Goal: Transaction & Acquisition: Purchase product/service

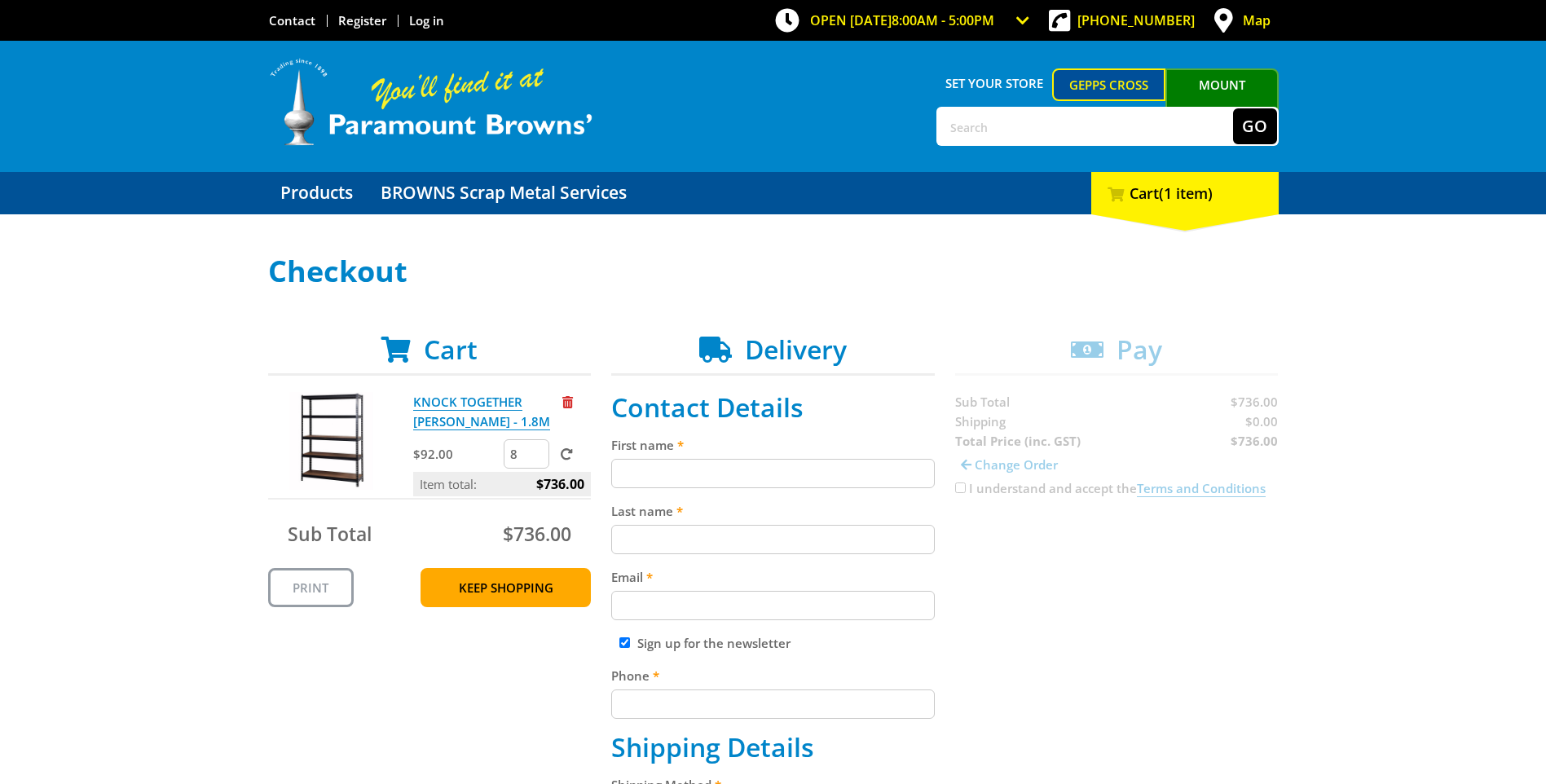
click at [802, 472] on input "First name" at bounding box center [773, 473] width 324 height 29
type input "MODBURY SPECIAL SCHOOL"
type input "Veronika Valentino"
type input "dl.1405_info@schools.sa.edu.au"
type input "+61461288641"
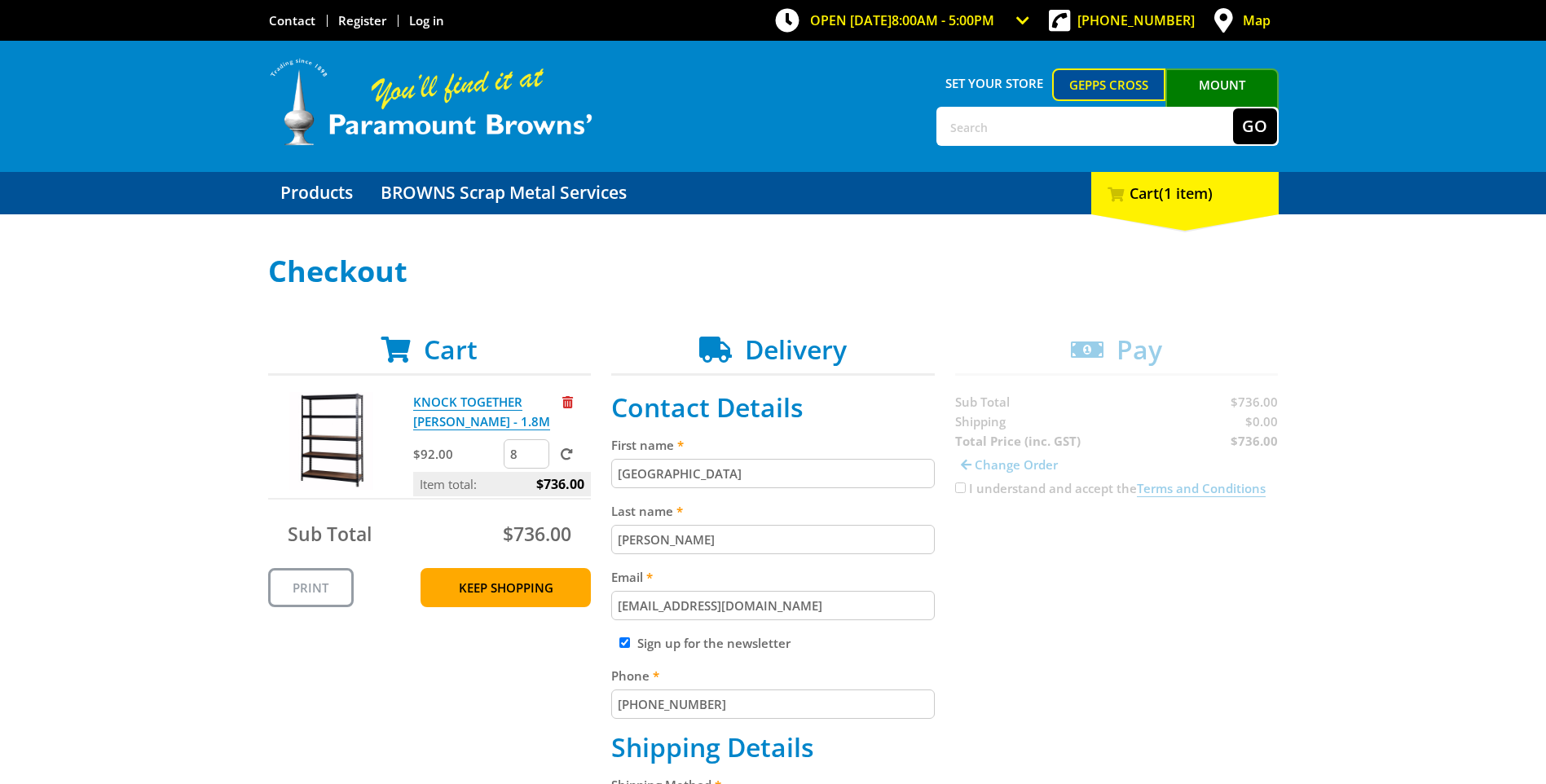
type input "MODBURY SPECIAL SCHOOL"
type input "9 Dampier Avenue"
type input "5090"
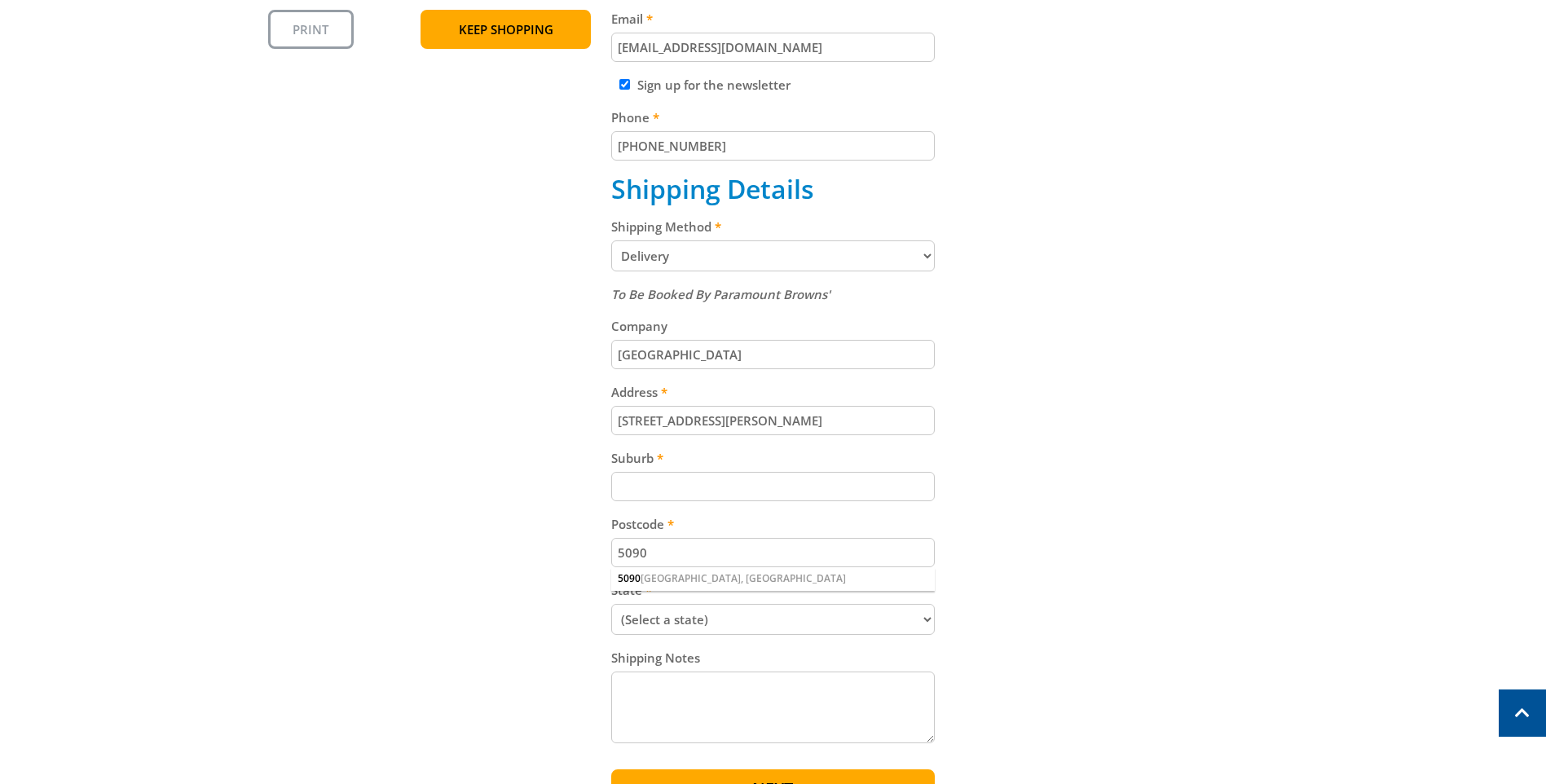
scroll to position [570, 0]
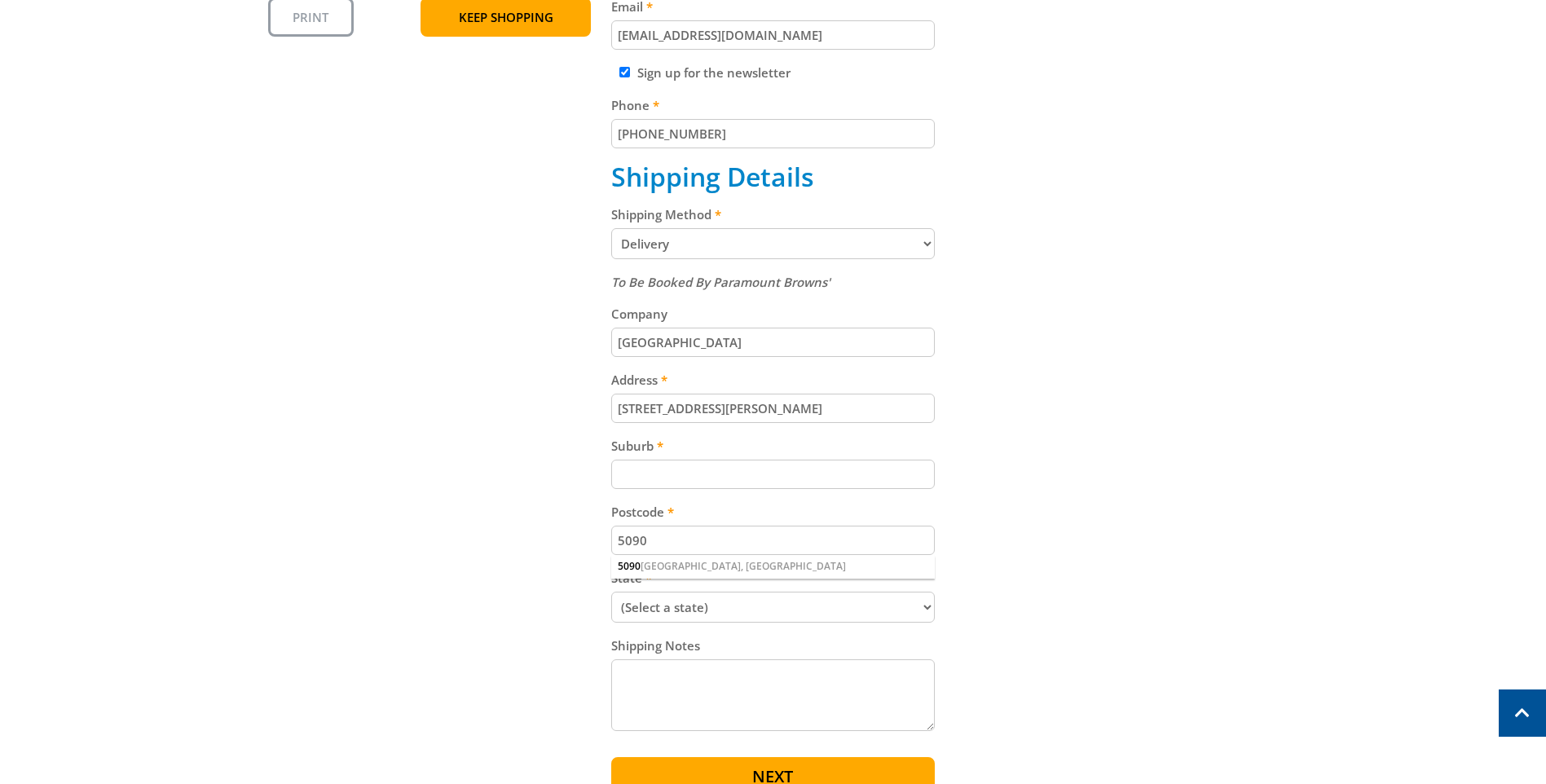
click at [655, 479] on input "Suburb" at bounding box center [773, 474] width 324 height 29
type input "Hope Valley"
select select "SA"
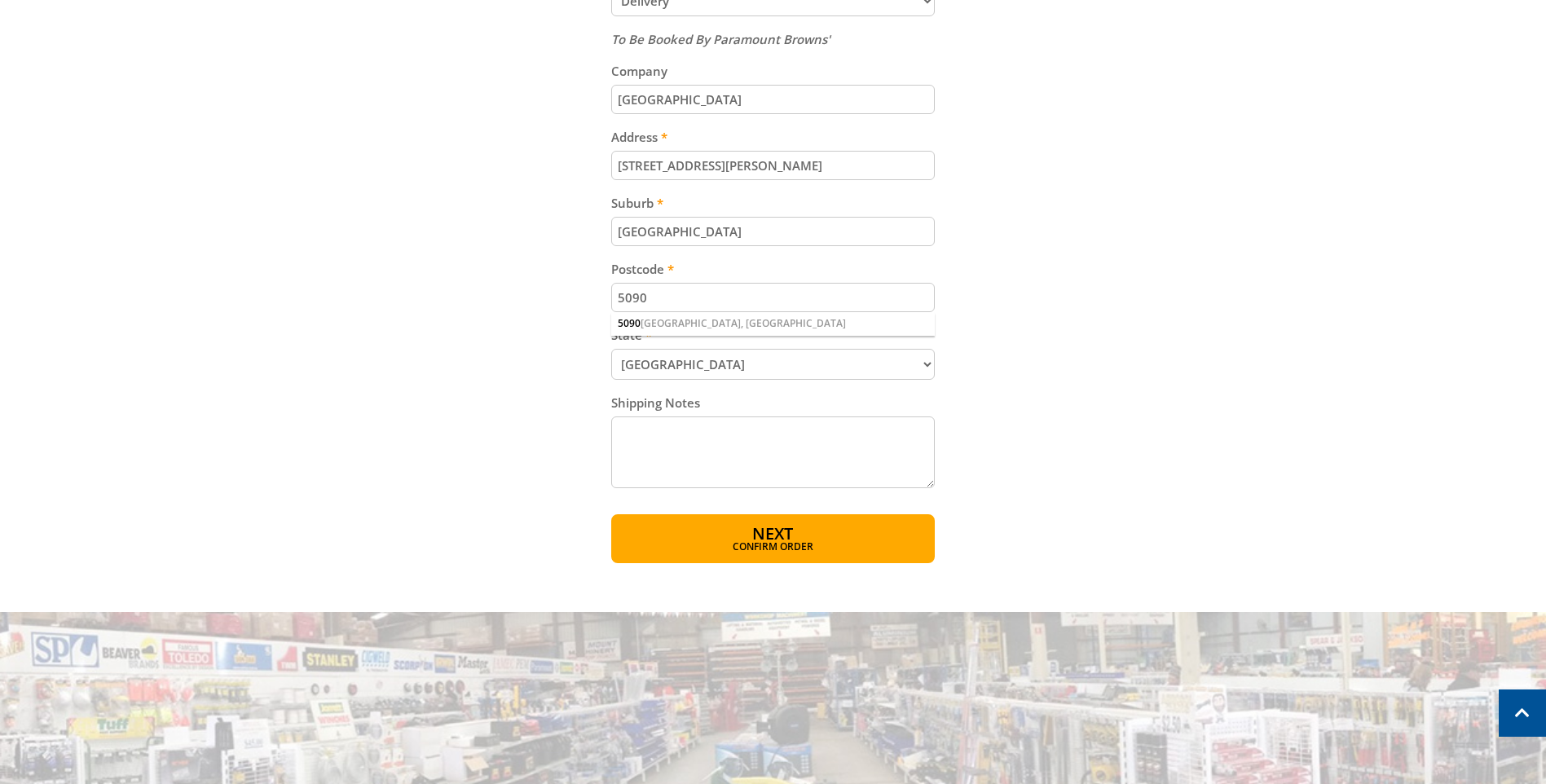
scroll to position [815, 0]
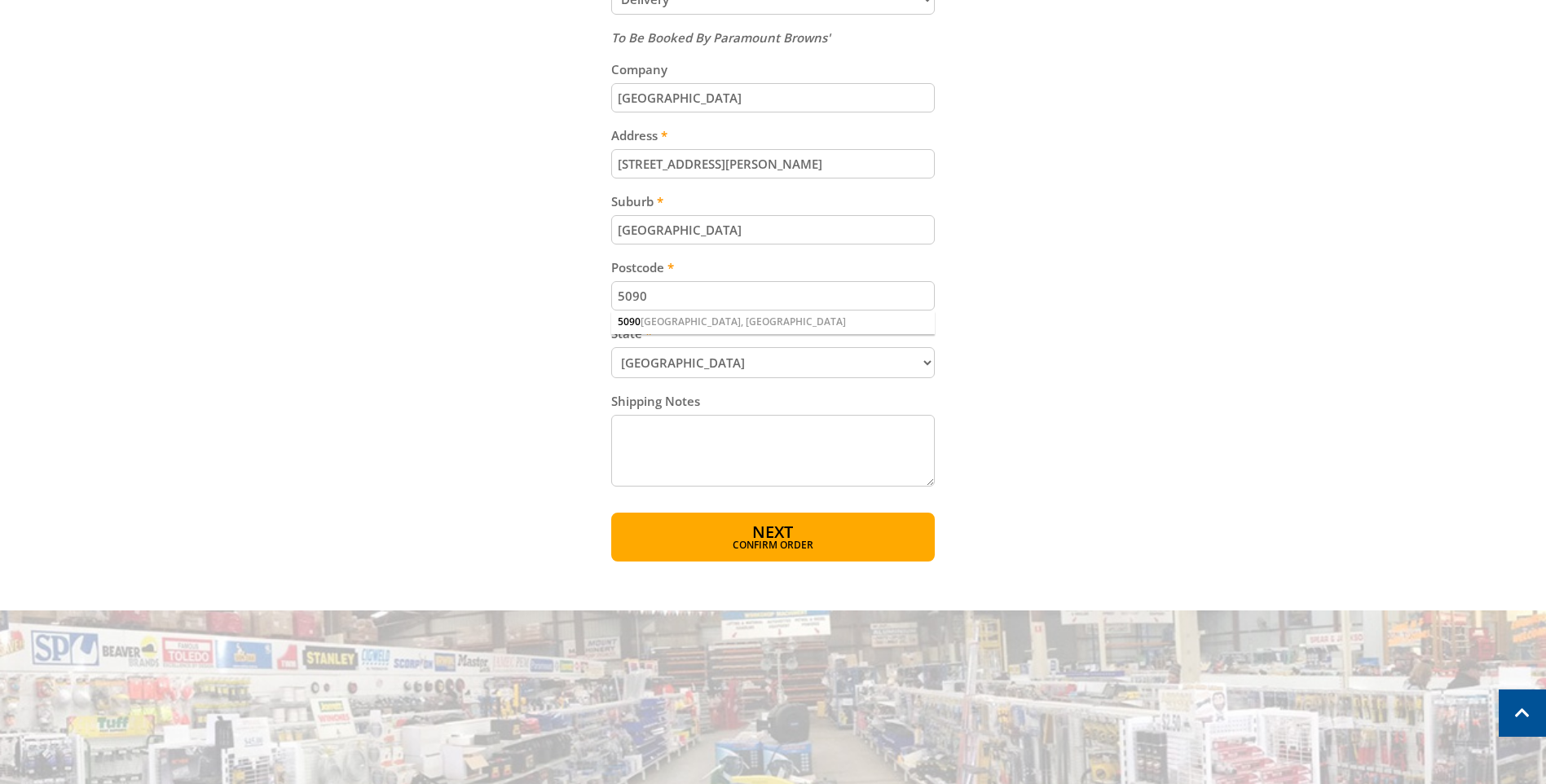
click at [625, 427] on textarea "Shipping Notes" at bounding box center [773, 450] width 324 height 72
type textarea "M"
type textarea "FOR DELIVERY: MODBURY SPECIAL SCHOOL IS OPEN MONDAY TO FRIDAY 7.30AM TO 4.00PM"
click at [762, 538] on span "Next" at bounding box center [773, 533] width 40 height 22
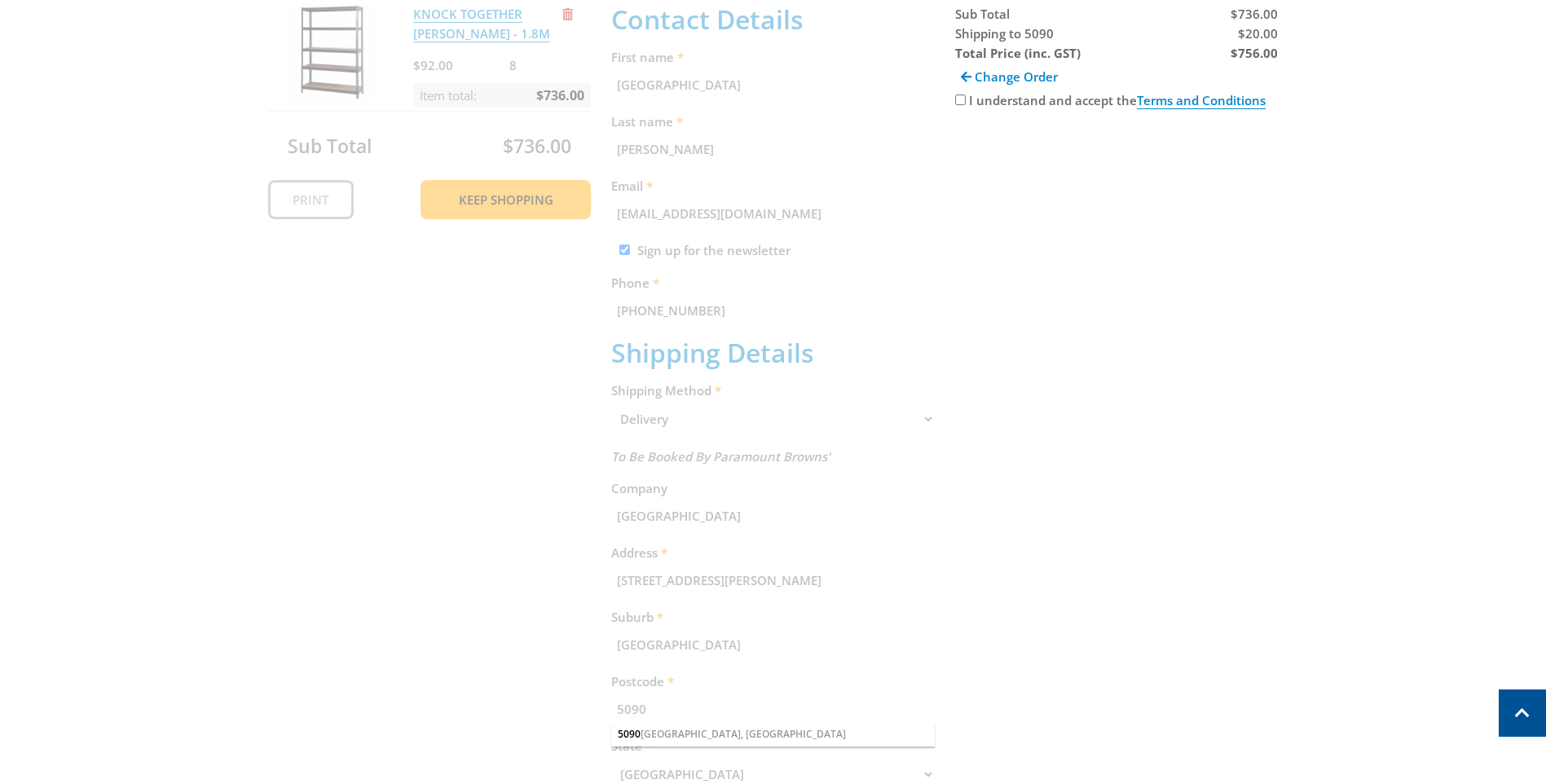
scroll to position [334, 0]
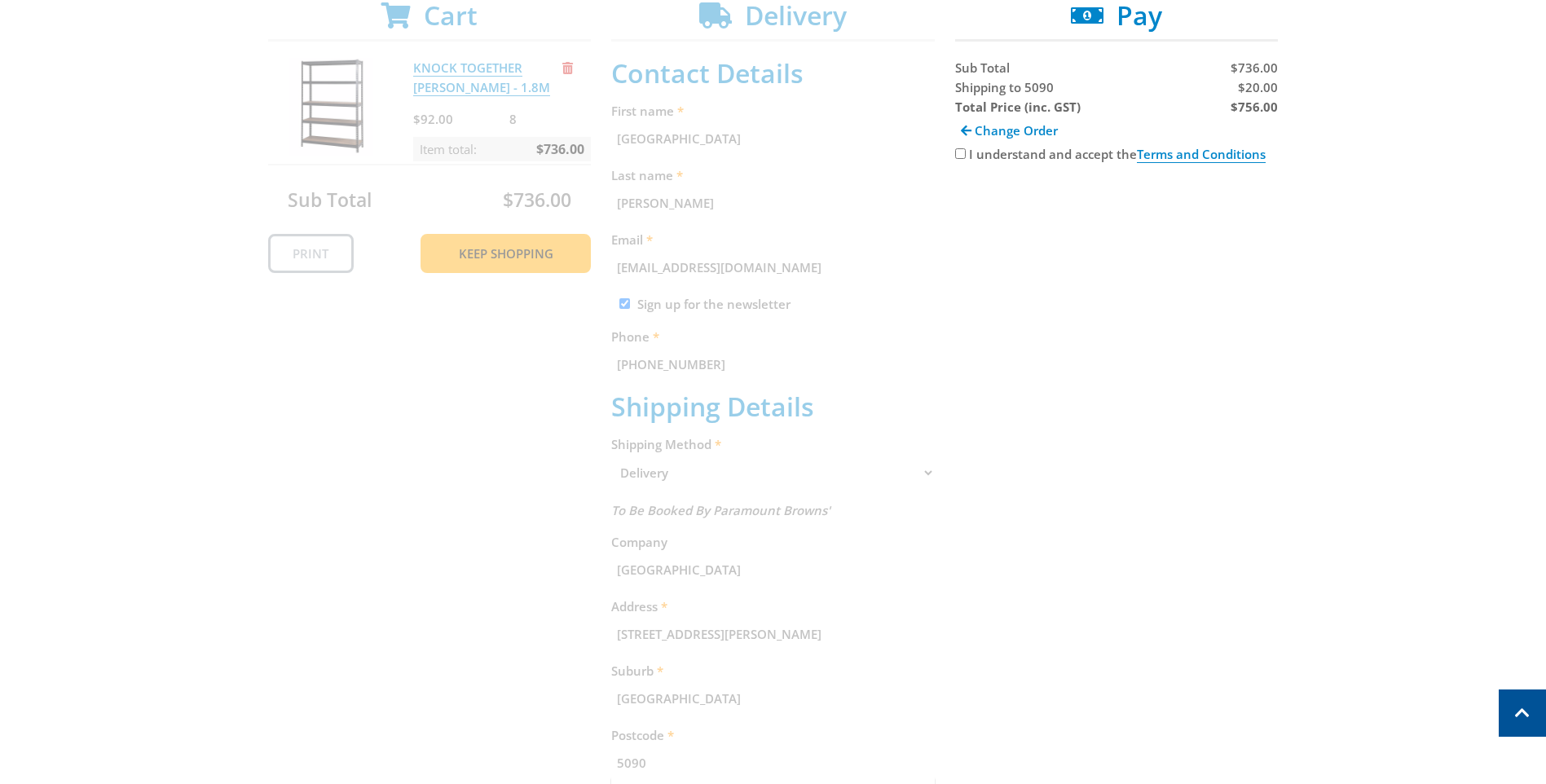
click at [962, 156] on input "I understand and accept the Terms and Conditions" at bounding box center [960, 153] width 11 height 11
checkbox input "true"
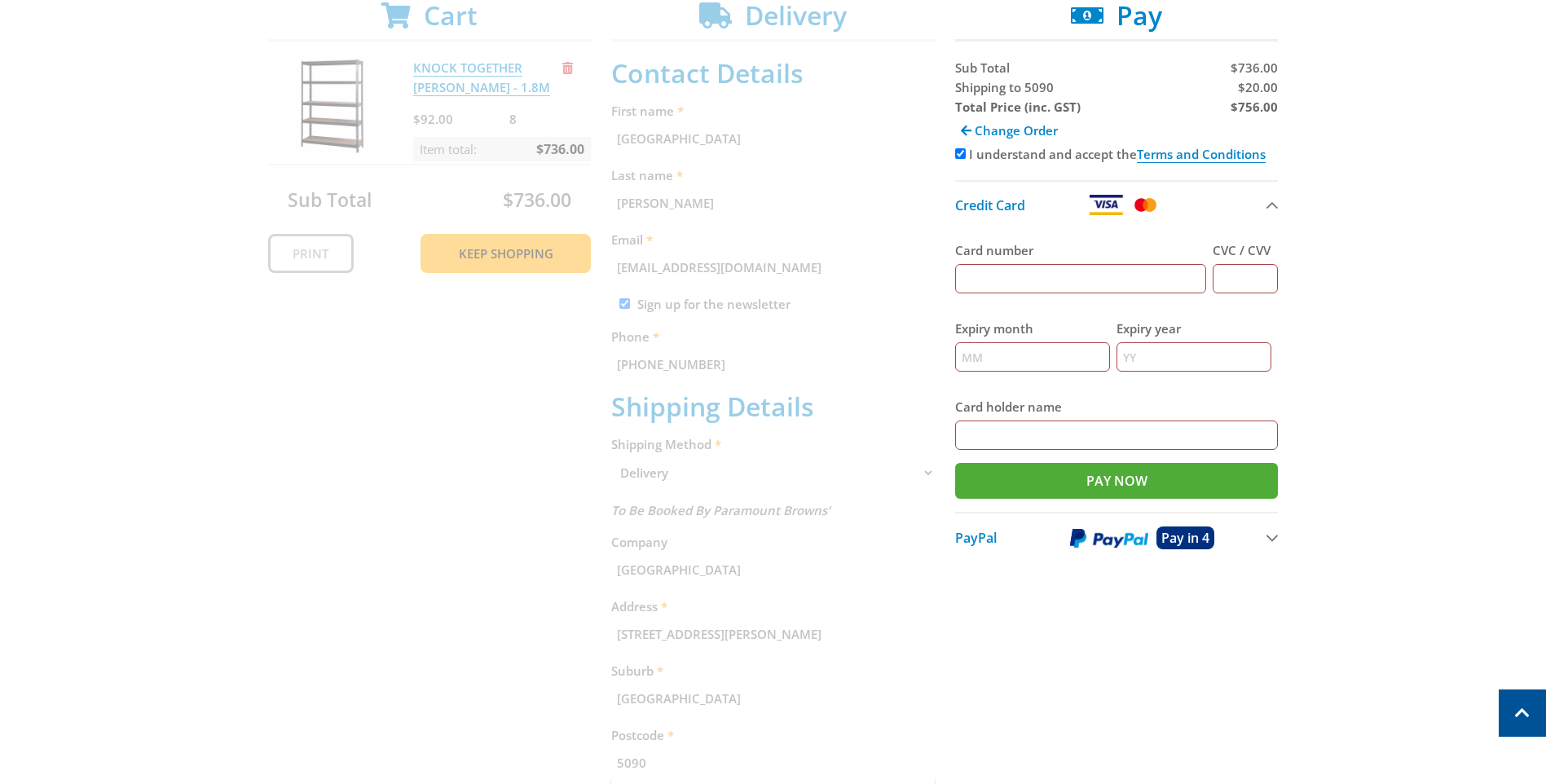
click at [1065, 272] on input "Card number" at bounding box center [1081, 278] width 252 height 29
type input "4715149922982080"
type input "854"
type input "03"
type input "2028"
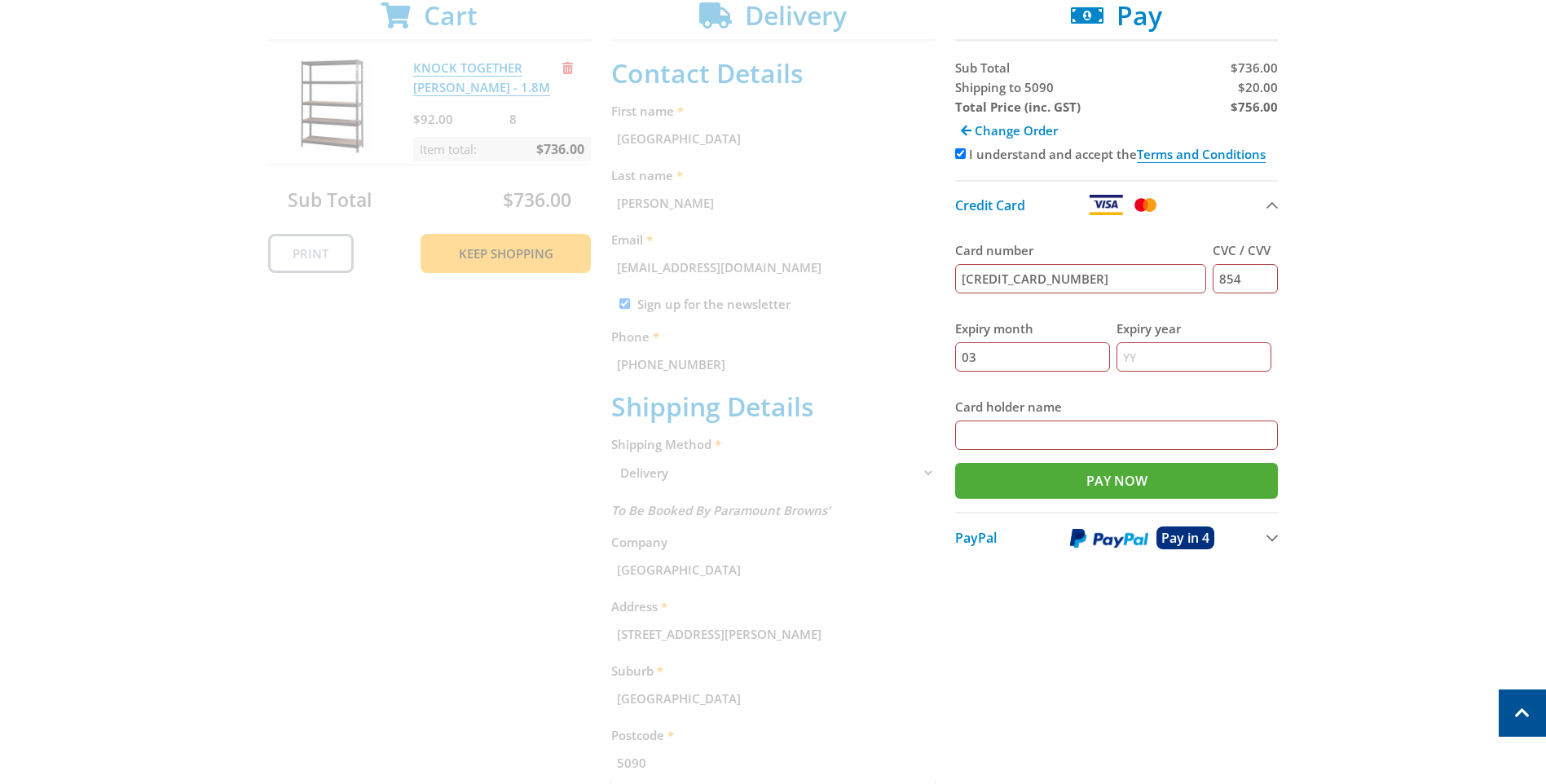
type input "Modbury Special School Gordon Combes"
click at [1101, 479] on input "Pay Now" at bounding box center [1117, 480] width 324 height 36
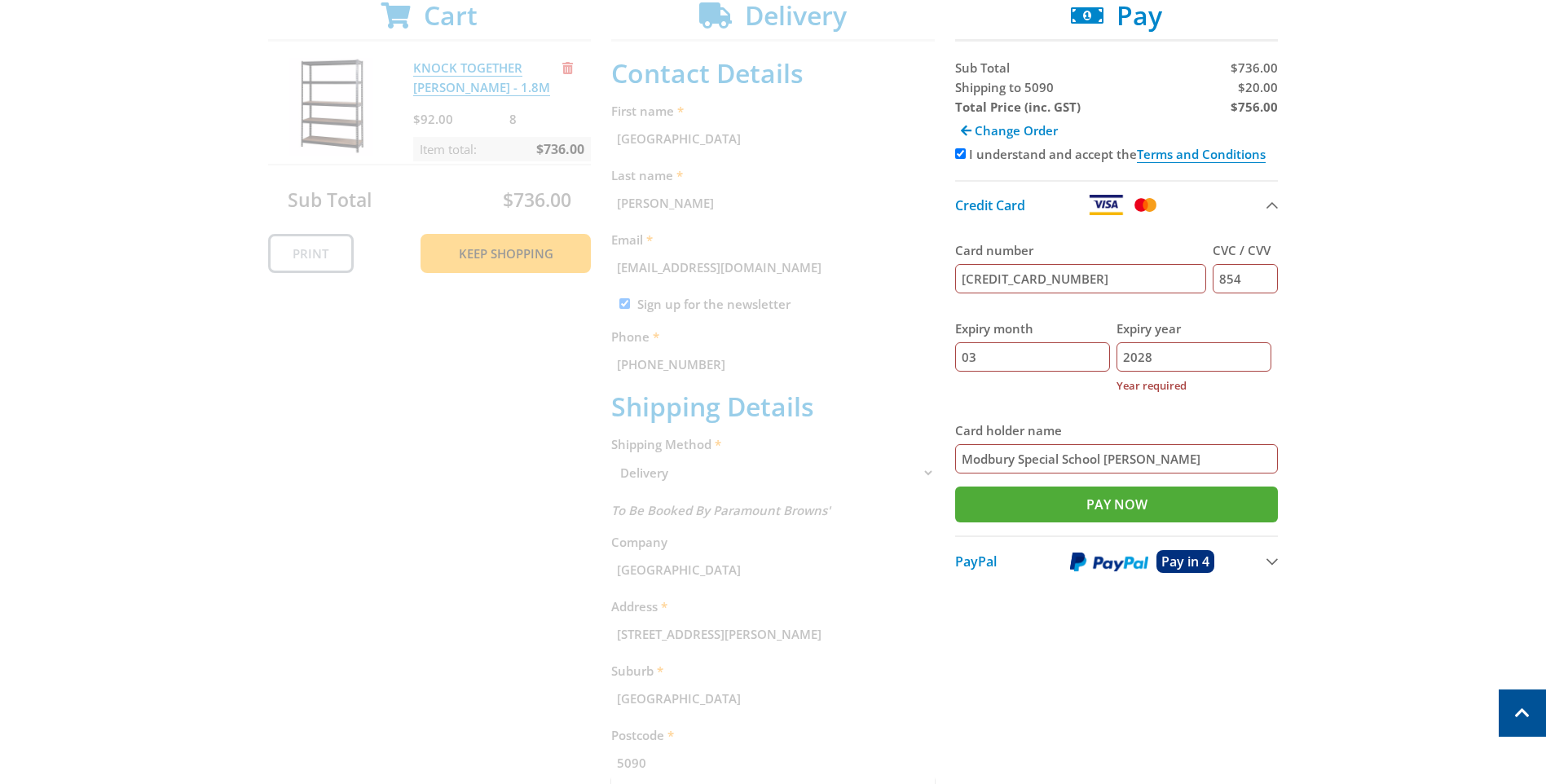
click at [1161, 358] on input "2028" at bounding box center [1194, 357] width 155 height 29
click at [1097, 509] on input "Pay Now" at bounding box center [1117, 504] width 324 height 36
drag, startPoint x: 1158, startPoint y: 355, endPoint x: 1119, endPoint y: 354, distance: 39.0
click at [1119, 354] on div "Expiry month 03 Expiry year 2028 Year required" at bounding box center [1117, 357] width 324 height 102
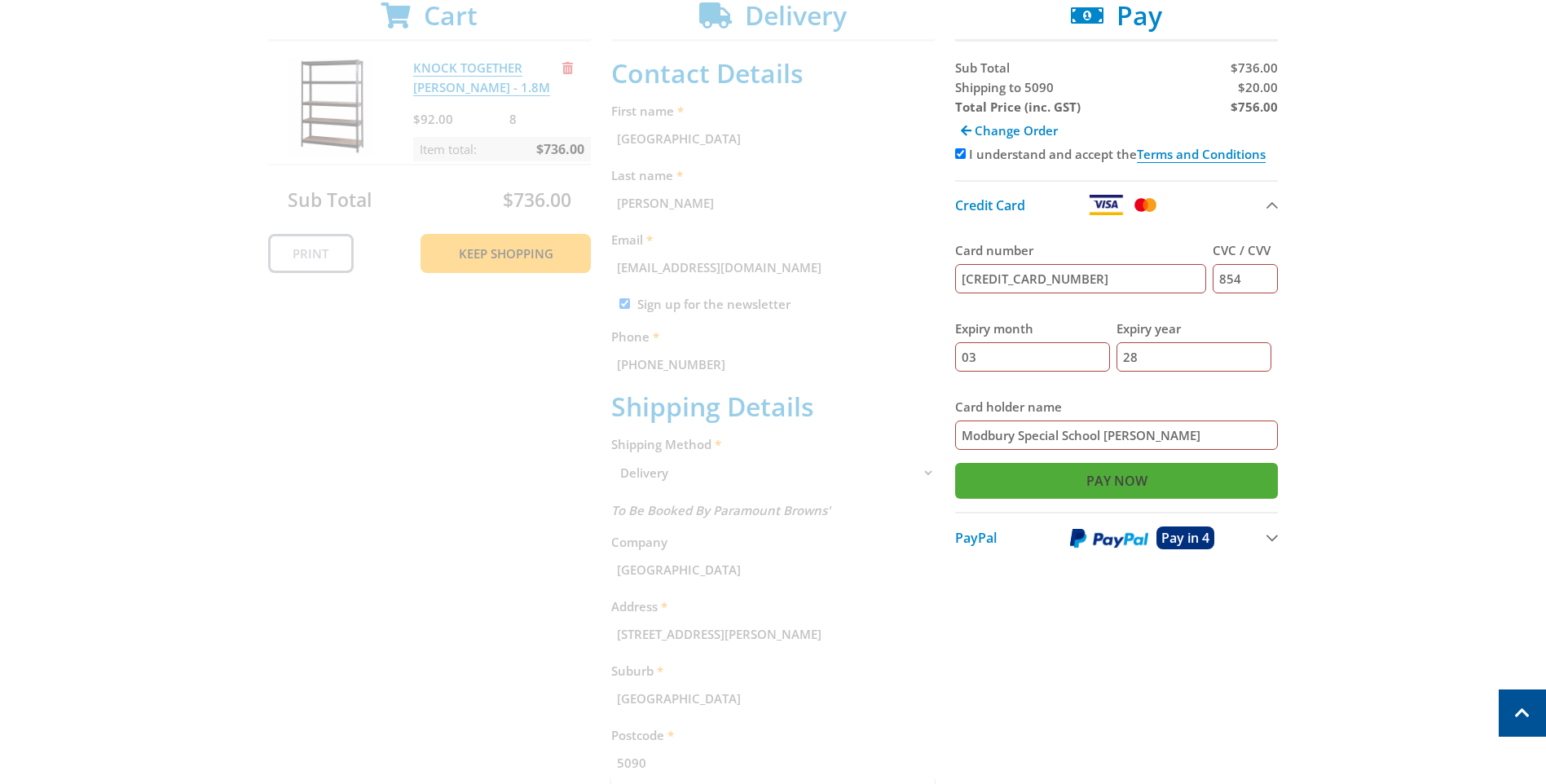
type input "28"
click at [1121, 479] on input "Pay Now" at bounding box center [1117, 480] width 324 height 36
type input "Paying..."
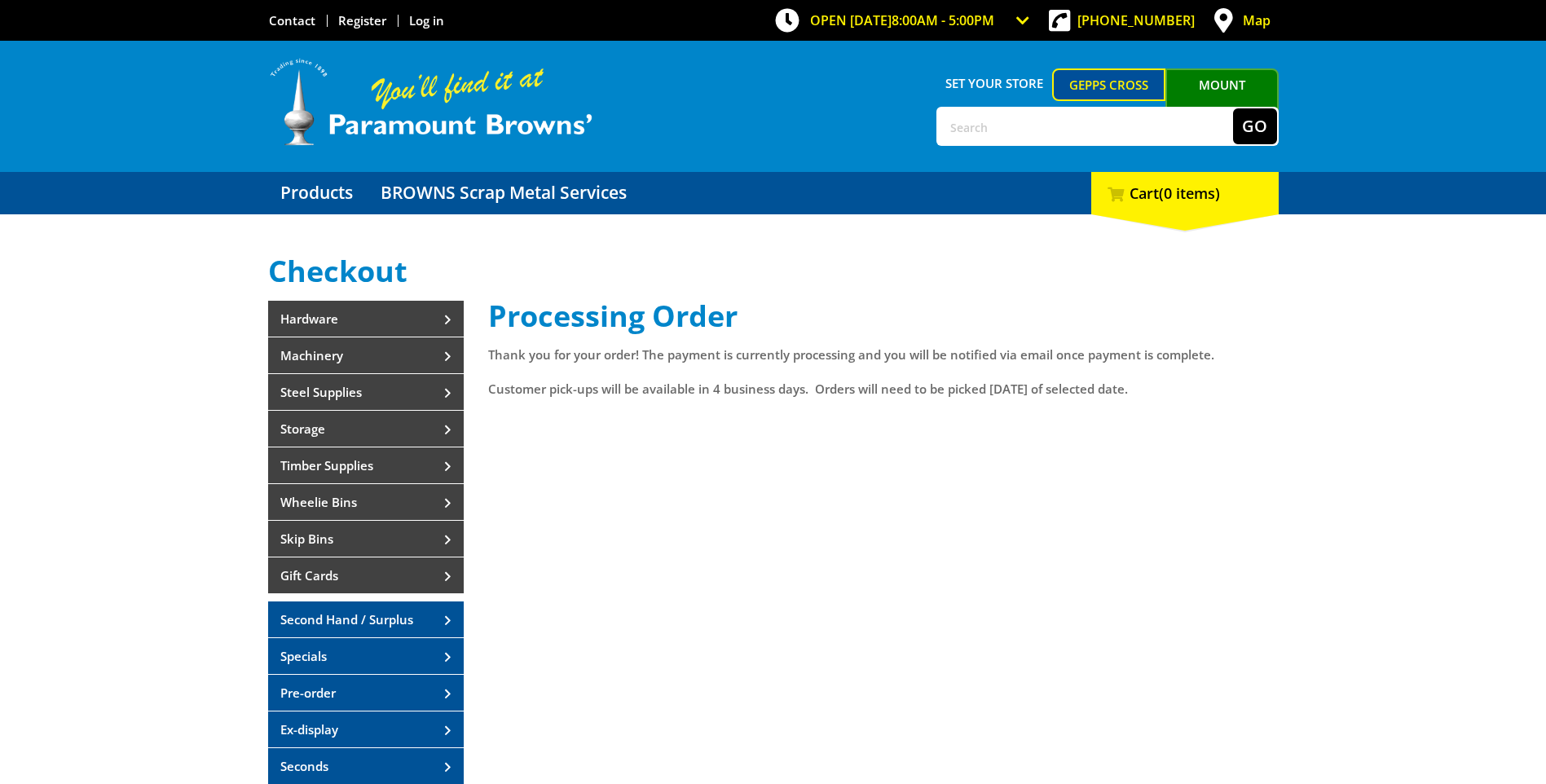
click at [1019, 125] on input "text" at bounding box center [1086, 126] width 295 height 36
type input "103497"
click at [1263, 120] on button "Go" at bounding box center [1255, 126] width 44 height 36
